Goal: Find specific page/section: Find specific page/section

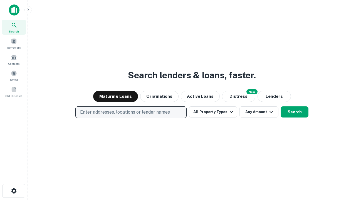
click at [131, 112] on p "Enter addresses, locations or lender names" at bounding box center [125, 112] width 90 height 7
type input "**********"
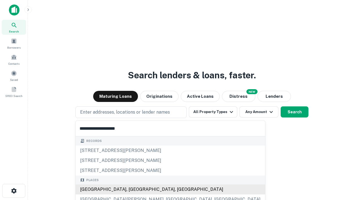
click at [133, 190] on div "[GEOGRAPHIC_DATA], [GEOGRAPHIC_DATA], [GEOGRAPHIC_DATA]" at bounding box center [171, 190] width 190 height 10
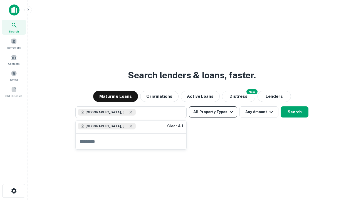
click at [213, 112] on button "All Property Types" at bounding box center [213, 112] width 48 height 11
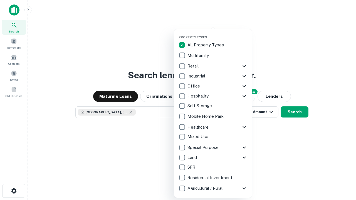
click at [218, 34] on button "button" at bounding box center [218, 34] width 78 height 0
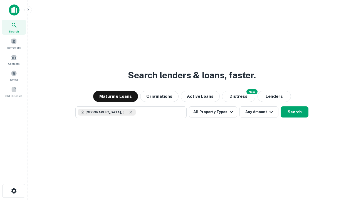
scroll to position [9, 0]
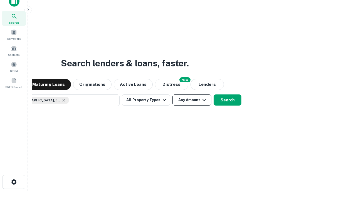
click at [173, 95] on button "Any Amount" at bounding box center [192, 100] width 39 height 11
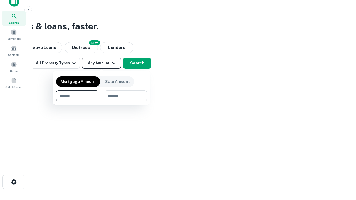
type input "*******"
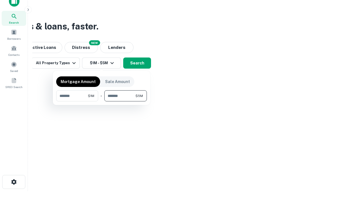
type input "*******"
click at [102, 102] on button "button" at bounding box center [101, 102] width 91 height 0
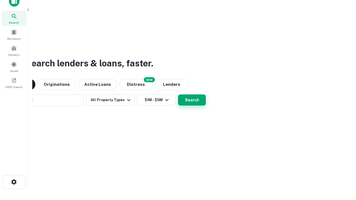
click at [178, 95] on button "Search" at bounding box center [192, 100] width 28 height 11
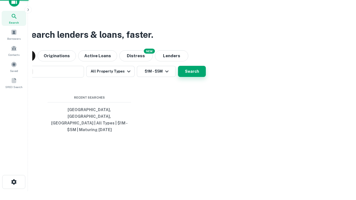
scroll to position [18, 158]
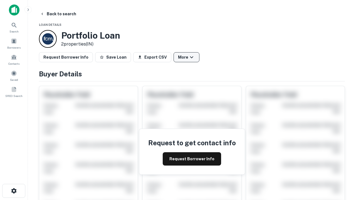
click at [187, 57] on button "More" at bounding box center [187, 57] width 26 height 10
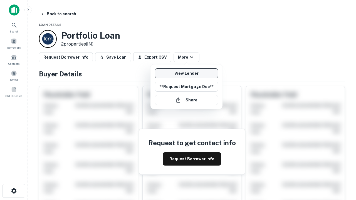
click at [187, 74] on link "View Lender" at bounding box center [186, 73] width 63 height 10
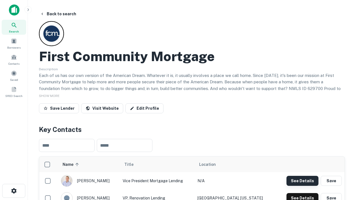
click at [303, 181] on button "See Details" at bounding box center [303, 181] width 32 height 10
click at [14, 191] on icon "button" at bounding box center [14, 191] width 7 height 7
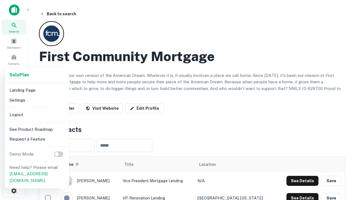
click at [37, 115] on li "Logout" at bounding box center [37, 115] width 60 height 10
